Goal: Task Accomplishment & Management: Manage account settings

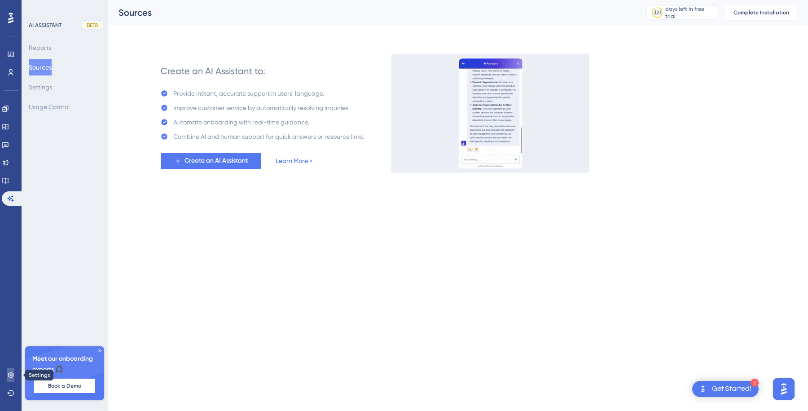
click at [12, 374] on icon at bounding box center [10, 374] width 7 height 7
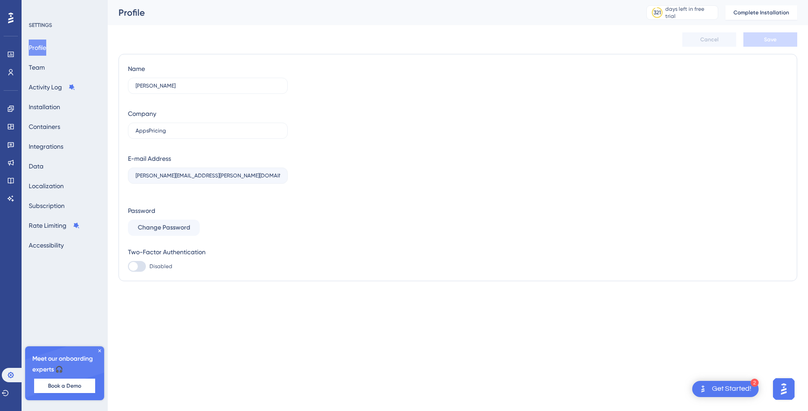
click at [174, 172] on label "[PERSON_NAME][EMAIL_ADDRESS][PERSON_NAME][DOMAIN_NAME]" at bounding box center [208, 175] width 160 height 16
click at [160, 265] on span "Disabled" at bounding box center [160, 266] width 23 height 7
click at [128, 266] on input "Disabled" at bounding box center [127, 266] width 0 height 0
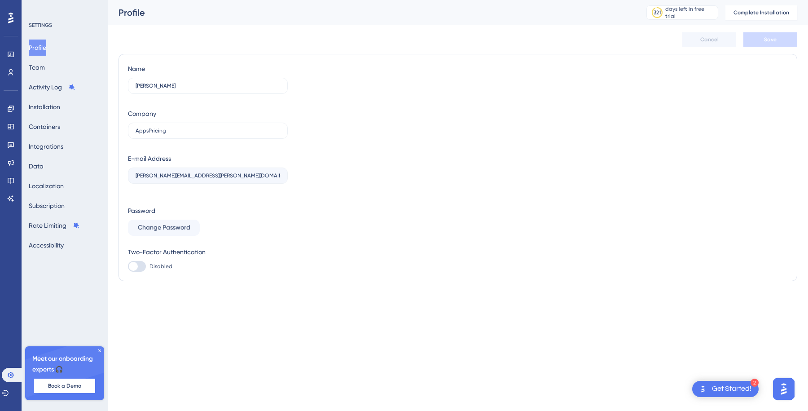
checkbox input "false"
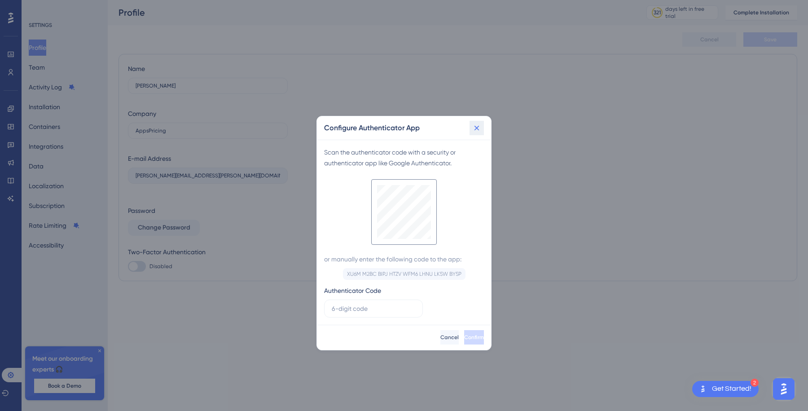
click at [478, 127] on icon at bounding box center [476, 127] width 9 height 9
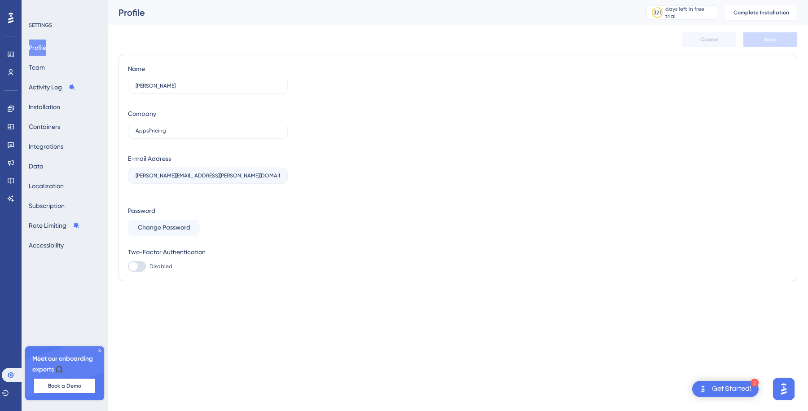
click at [330, 134] on div "Name [PERSON_NAME] Company AppsPricing E-mail Address [PERSON_NAME][EMAIL_ADDRE…" at bounding box center [458, 167] width 660 height 208
click at [45, 66] on button "Team" at bounding box center [37, 67] width 16 height 16
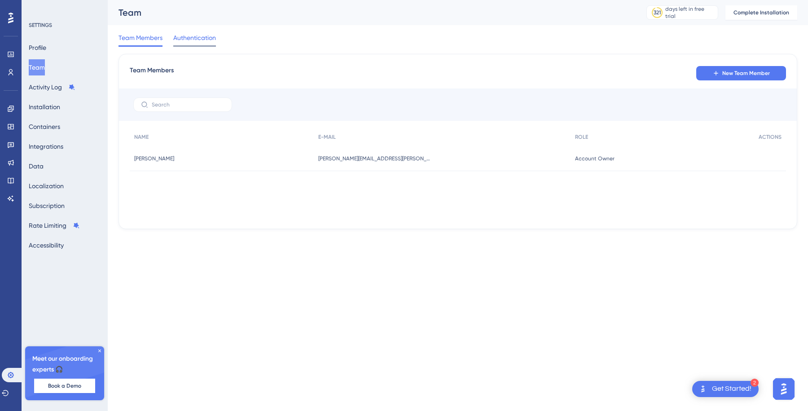
click at [205, 39] on span "Authentication" at bounding box center [194, 37] width 43 height 11
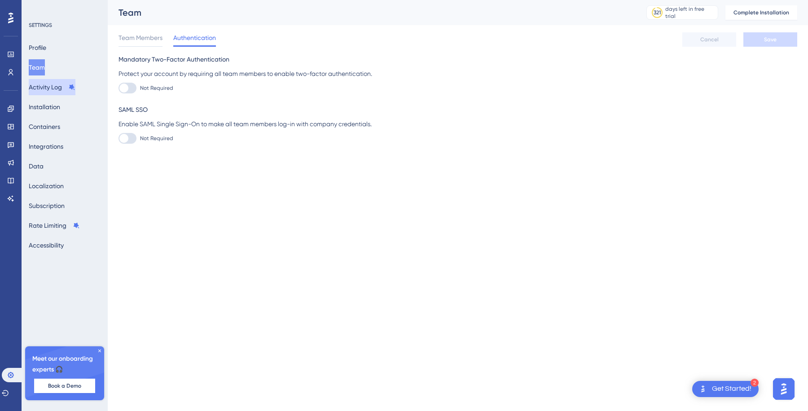
click at [35, 83] on button "Activity Log" at bounding box center [52, 87] width 47 height 16
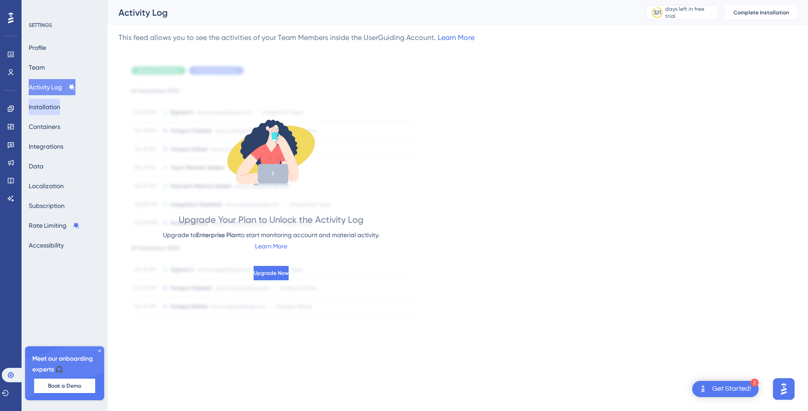
click at [41, 102] on button "Installation" at bounding box center [44, 107] width 31 height 16
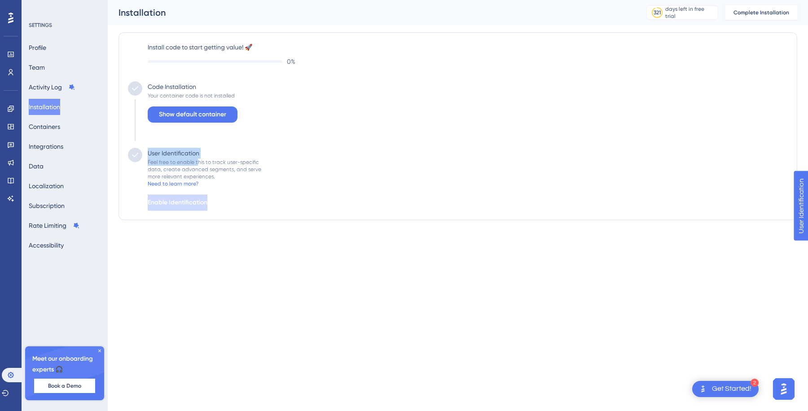
drag, startPoint x: 149, startPoint y: 154, endPoint x: 197, endPoint y: 161, distance: 49.0
click at [197, 161] on div "User Identification Feel free to enable this to track user-specific data, creat…" at bounding box center [201, 179] width 119 height 63
click at [211, 154] on div "User Identification Feel free to enable this to track user-specific data, creat…" at bounding box center [201, 179] width 119 height 63
click at [44, 127] on button "Containers" at bounding box center [44, 126] width 31 height 16
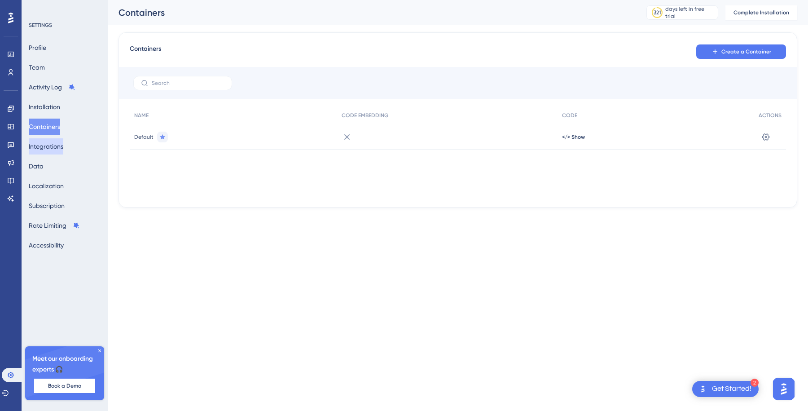
click at [49, 149] on button "Integrations" at bounding box center [46, 146] width 35 height 16
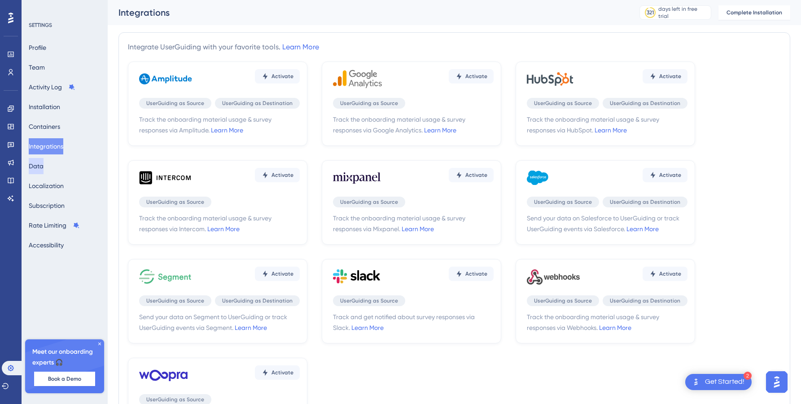
click at [42, 163] on button "Data" at bounding box center [36, 166] width 15 height 16
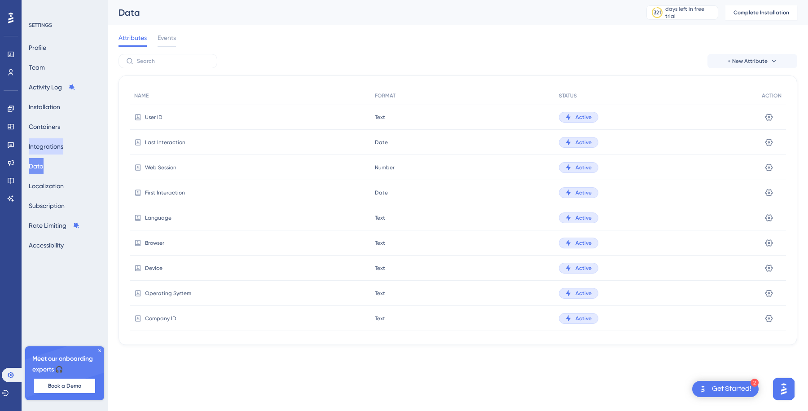
click at [48, 146] on button "Integrations" at bounding box center [46, 146] width 35 height 16
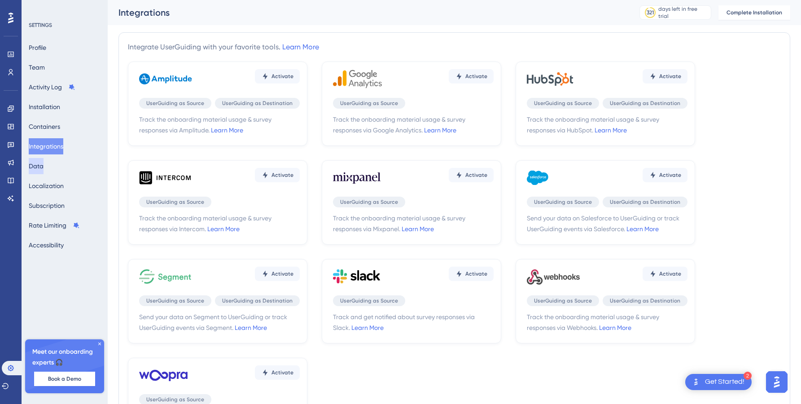
click at [41, 170] on button "Data" at bounding box center [36, 166] width 15 height 16
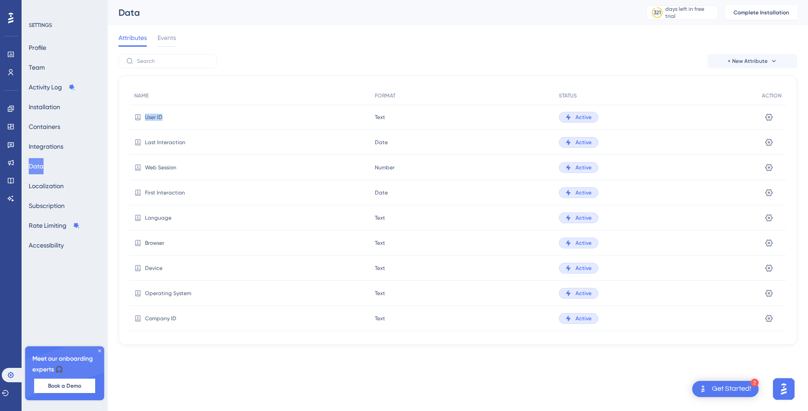
drag, startPoint x: 136, startPoint y: 113, endPoint x: 166, endPoint y: 115, distance: 30.2
click at [166, 115] on div "User ID" at bounding box center [250, 117] width 241 height 25
drag, startPoint x: 166, startPoint y: 115, endPoint x: 136, endPoint y: 113, distance: 30.2
click at [136, 113] on div "User ID" at bounding box center [250, 117] width 241 height 25
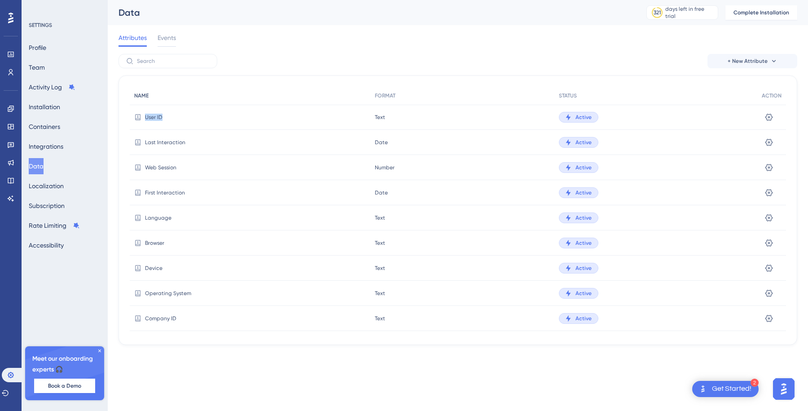
click at [185, 88] on div "NAME" at bounding box center [250, 96] width 241 height 18
click at [168, 32] on div "Attributes Events" at bounding box center [457, 39] width 679 height 29
click at [167, 36] on span "Events" at bounding box center [167, 37] width 18 height 11
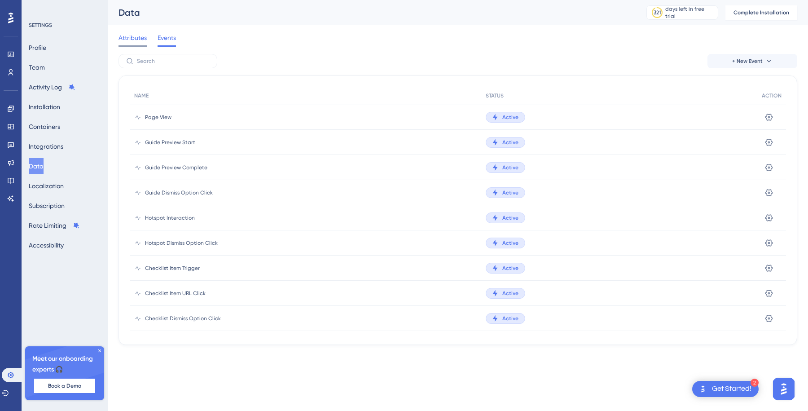
click at [136, 35] on span "Attributes" at bounding box center [132, 37] width 28 height 11
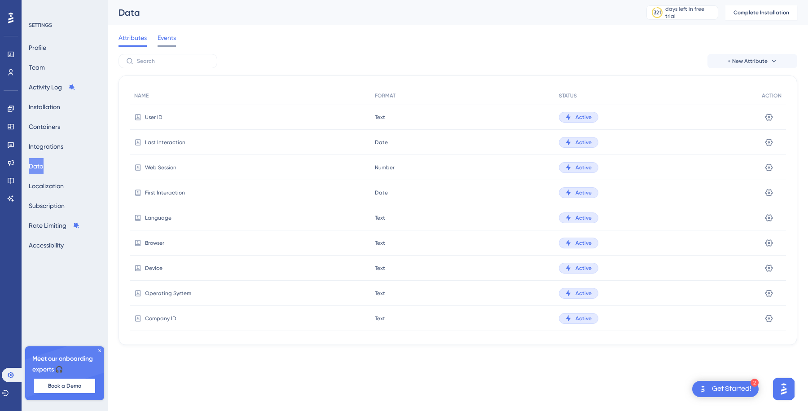
click at [169, 40] on span "Events" at bounding box center [167, 37] width 18 height 11
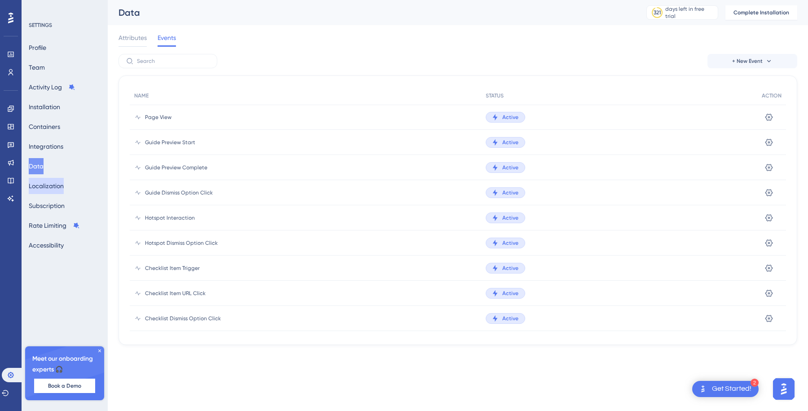
click at [62, 187] on button "Localization" at bounding box center [46, 186] width 35 height 16
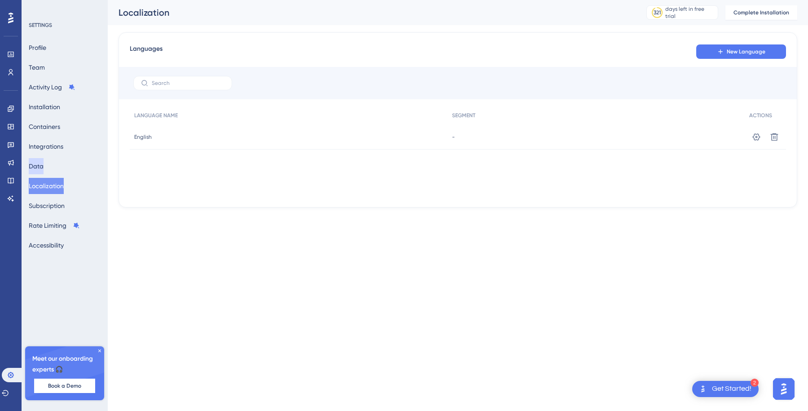
click at [44, 170] on button "Data" at bounding box center [36, 166] width 15 height 16
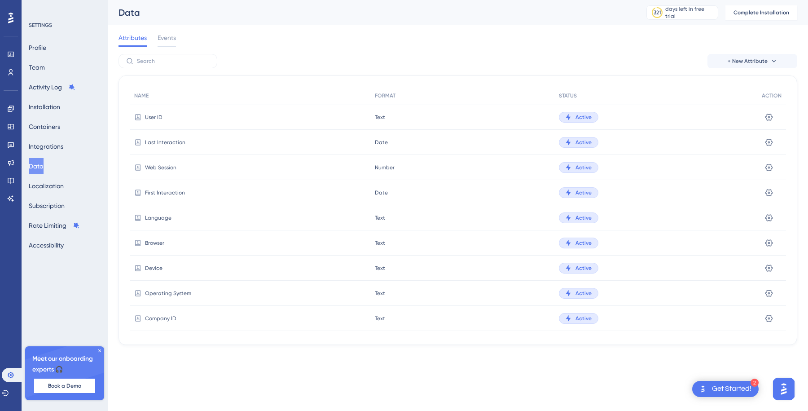
click at [218, 55] on div "+ New Attribute" at bounding box center [457, 61] width 679 height 14
click at [45, 187] on button "Localization" at bounding box center [46, 186] width 35 height 16
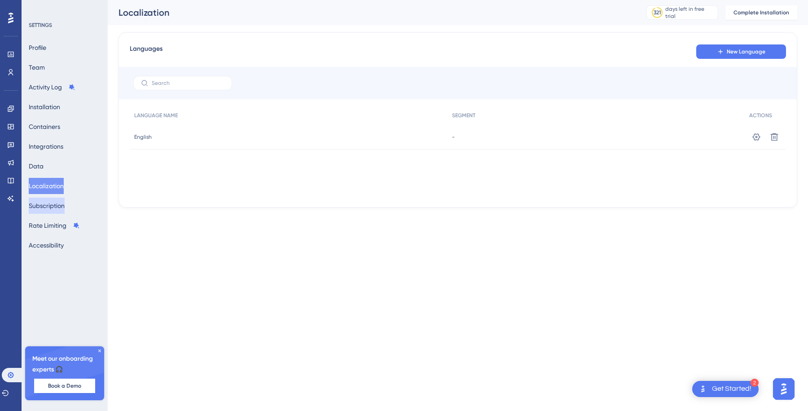
click at [47, 206] on button "Subscription" at bounding box center [47, 205] width 36 height 16
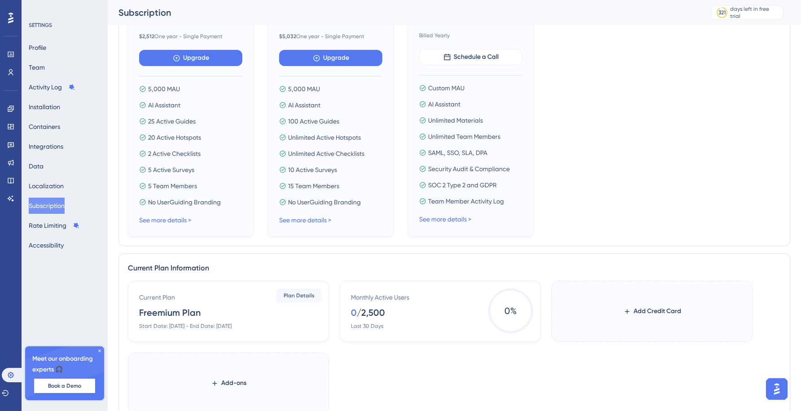
scroll to position [194, 0]
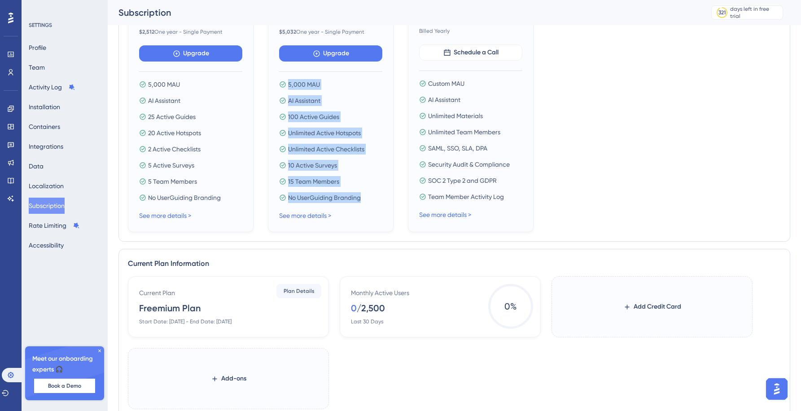
drag, startPoint x: 284, startPoint y: 81, endPoint x: 351, endPoint y: 208, distance: 143.5
click at [351, 208] on div "MOST POPULAR Growth Save $2,156 $419* / mo $ 5,032 One year - Single Payment Up…" at bounding box center [331, 101] width 126 height 261
click at [365, 198] on div "No UserGuiding Branding" at bounding box center [330, 197] width 103 height 11
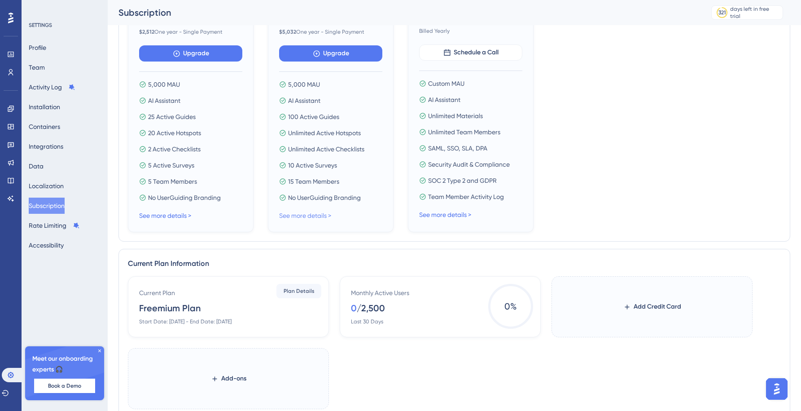
click at [326, 216] on link "See more details >" at bounding box center [305, 215] width 52 height 7
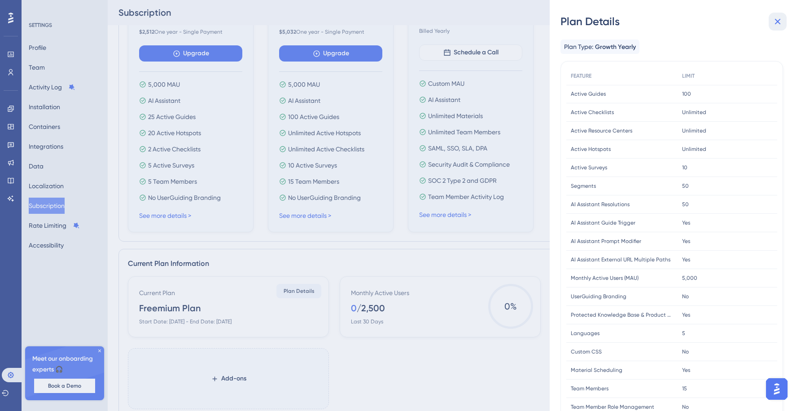
click at [780, 18] on icon at bounding box center [777, 21] width 11 height 11
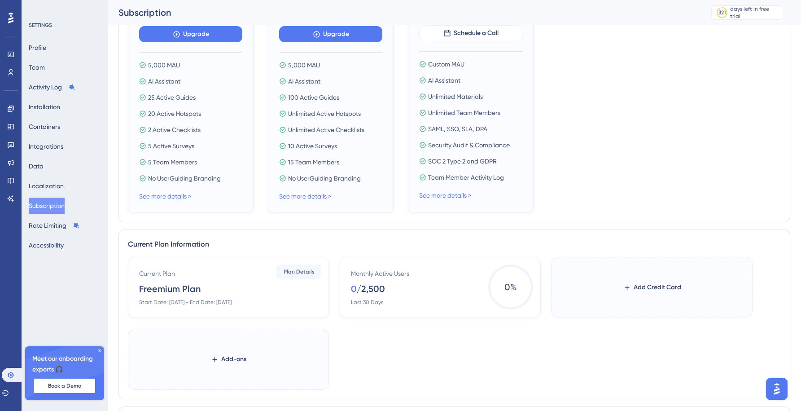
scroll to position [213, 0]
click at [459, 194] on link "See more details >" at bounding box center [445, 195] width 52 height 7
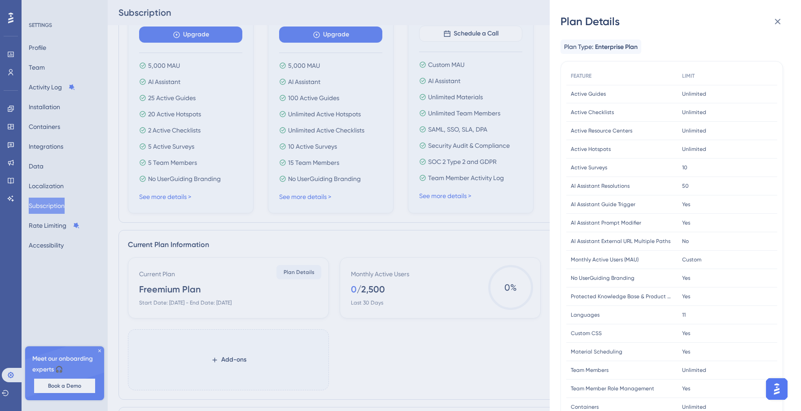
click at [505, 130] on div "Plan Details Plan Type: Enterprise Plan FEATURE LIMIT Active Guides Active Guid…" at bounding box center [400, 205] width 801 height 411
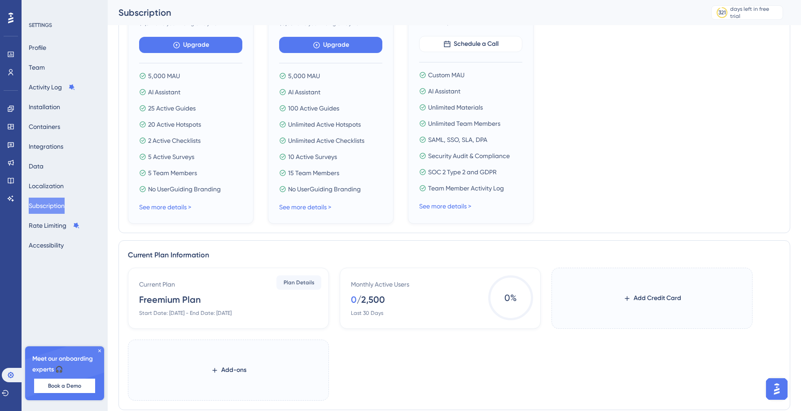
scroll to position [312, 0]
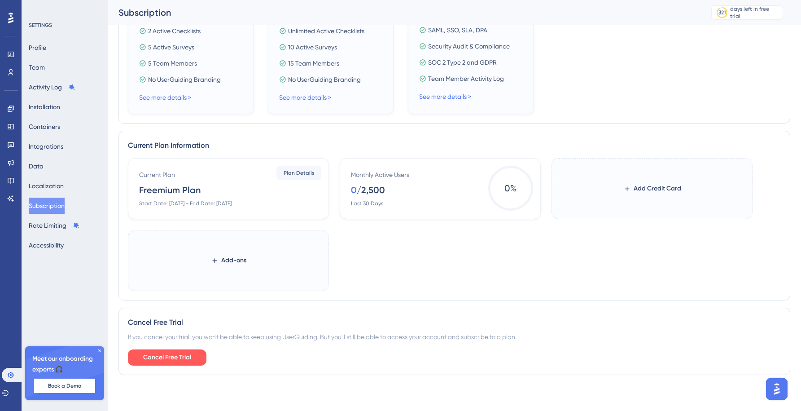
click at [264, 269] on label "Add-ons" at bounding box center [228, 260] width 201 height 61
click at [261, 268] on button "Add-ons" at bounding box center [229, 260] width 64 height 16
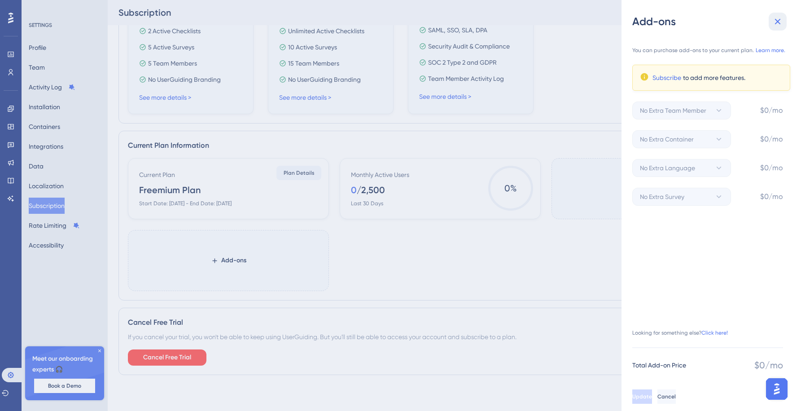
click at [777, 21] on icon at bounding box center [778, 22] width 6 height 6
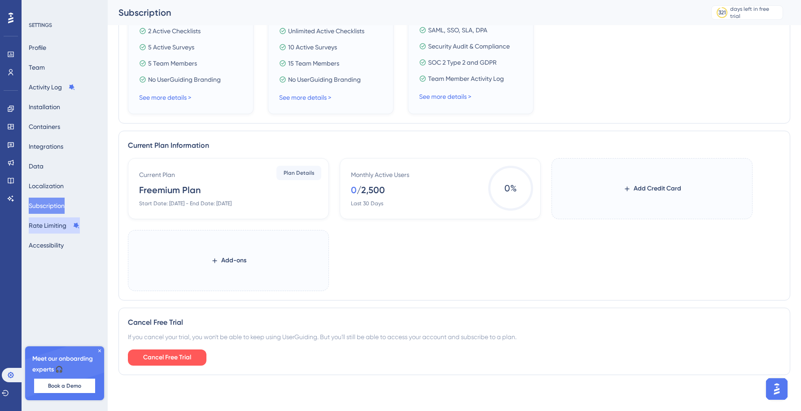
click at [43, 224] on button "Rate Limiting" at bounding box center [54, 225] width 51 height 16
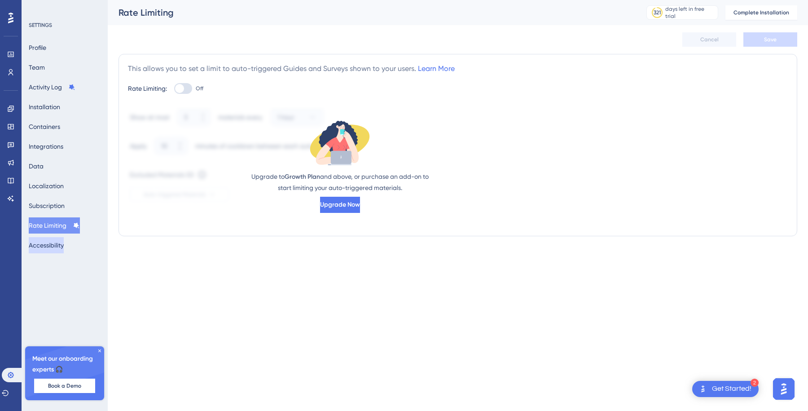
click at [50, 243] on button "Accessibility" at bounding box center [46, 245] width 35 height 16
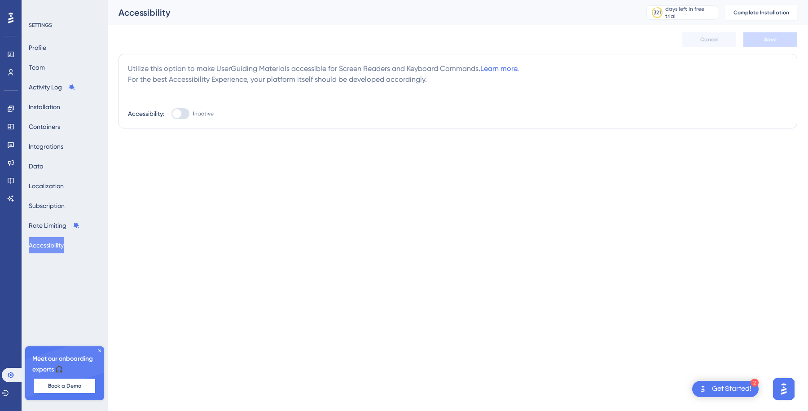
click at [182, 113] on div at bounding box center [180, 113] width 18 height 11
click at [171, 114] on input "Inactive" at bounding box center [171, 114] width 0 height 0
checkbox input "true"
click at [773, 34] on button "Save" at bounding box center [770, 39] width 54 height 14
click at [277, 16] on icon at bounding box center [278, 16] width 5 height 5
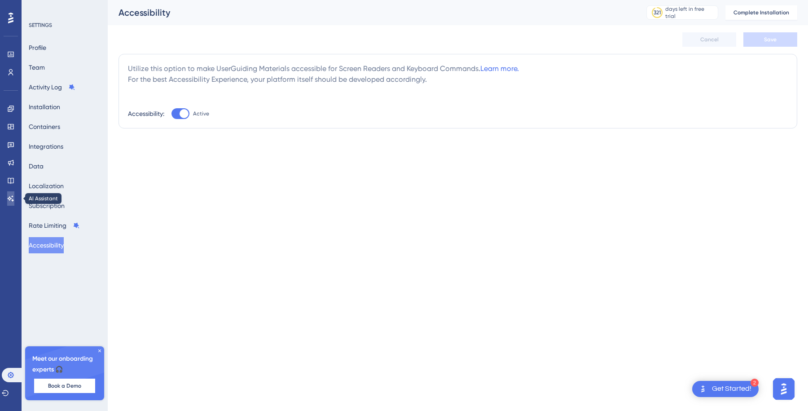
click at [8, 196] on icon at bounding box center [10, 198] width 7 height 7
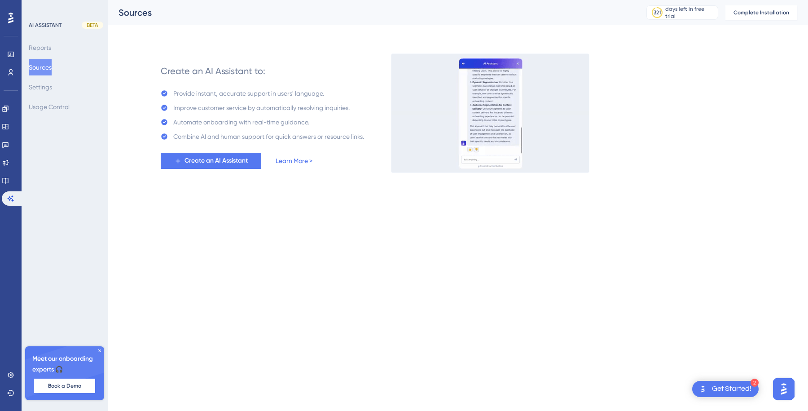
click at [785, 394] on img "Open AI Assistant Launcher" at bounding box center [784, 389] width 16 height 16
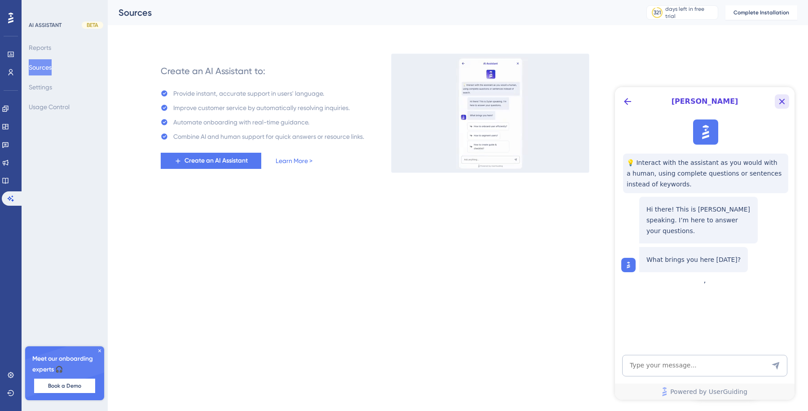
click at [781, 99] on icon "Close Button" at bounding box center [781, 101] width 11 height 11
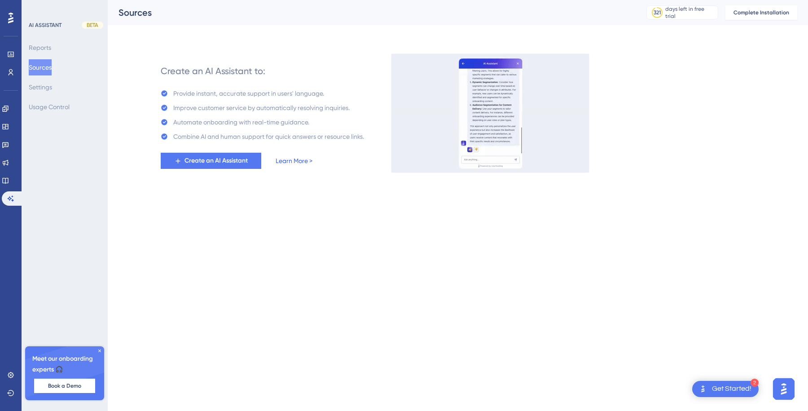
click at [295, 161] on link "Learn More >" at bounding box center [294, 160] width 37 height 11
click at [9, 176] on link at bounding box center [5, 180] width 7 height 14
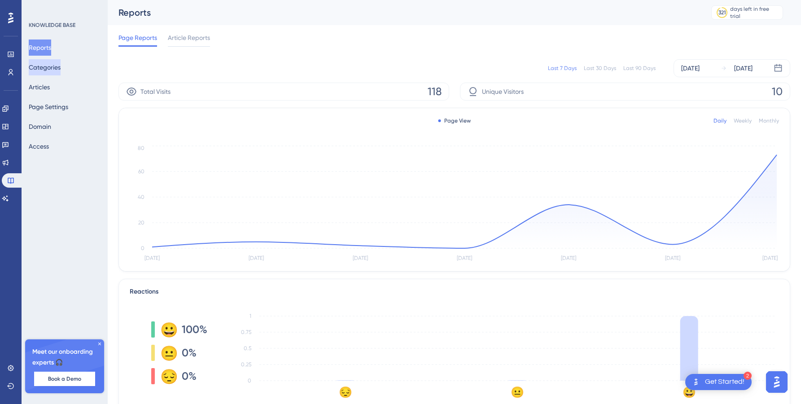
click at [54, 68] on button "Categories" at bounding box center [45, 67] width 32 height 16
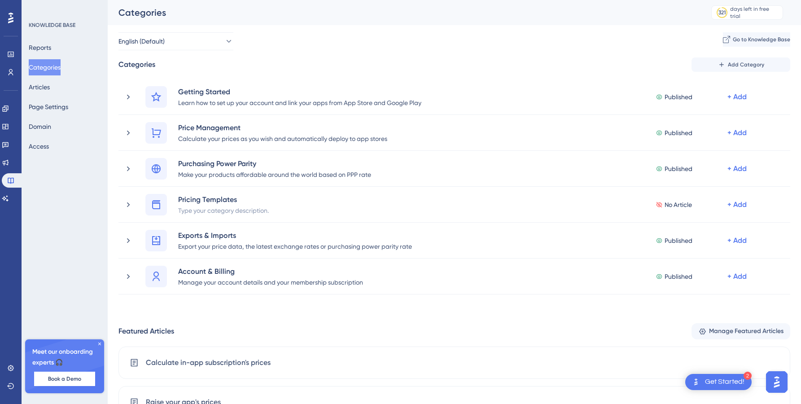
click at [63, 94] on div "Reports Categories Articles Page Settings Domain Access" at bounding box center [65, 96] width 73 height 115
click at [46, 84] on button "Articles" at bounding box center [39, 87] width 21 height 16
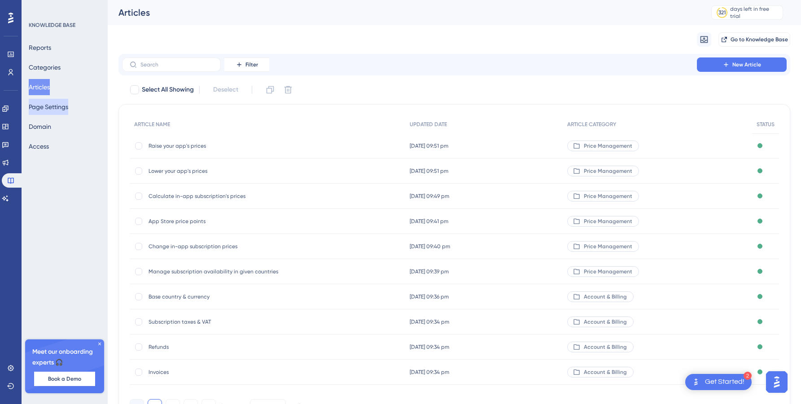
click at [50, 103] on button "Page Settings" at bounding box center [48, 107] width 39 height 16
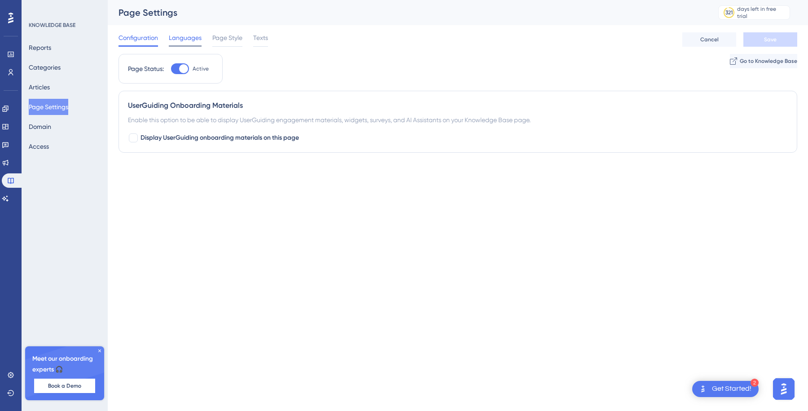
click at [191, 40] on span "Languages" at bounding box center [185, 37] width 33 height 11
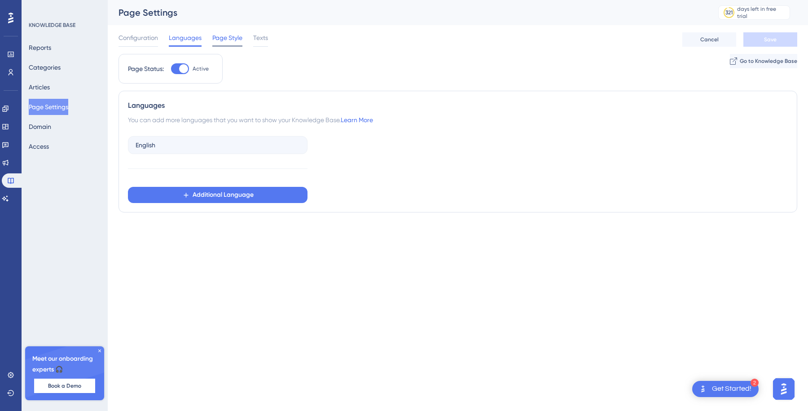
click at [225, 39] on span "Page Style" at bounding box center [227, 37] width 30 height 11
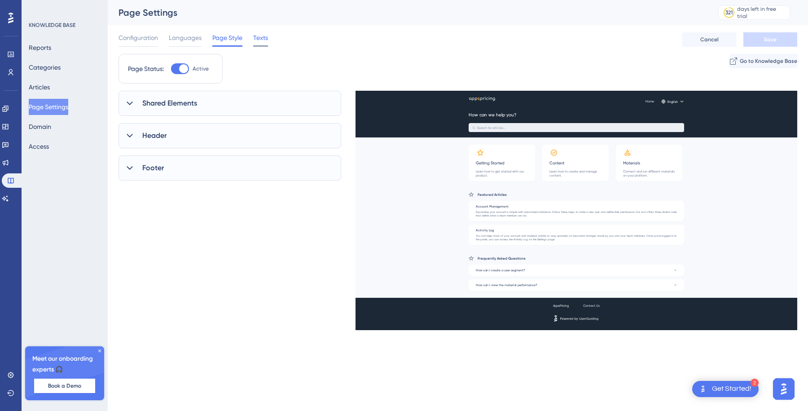
click at [268, 36] on span "Texts" at bounding box center [260, 37] width 15 height 11
